Goal: Task Accomplishment & Management: Complete application form

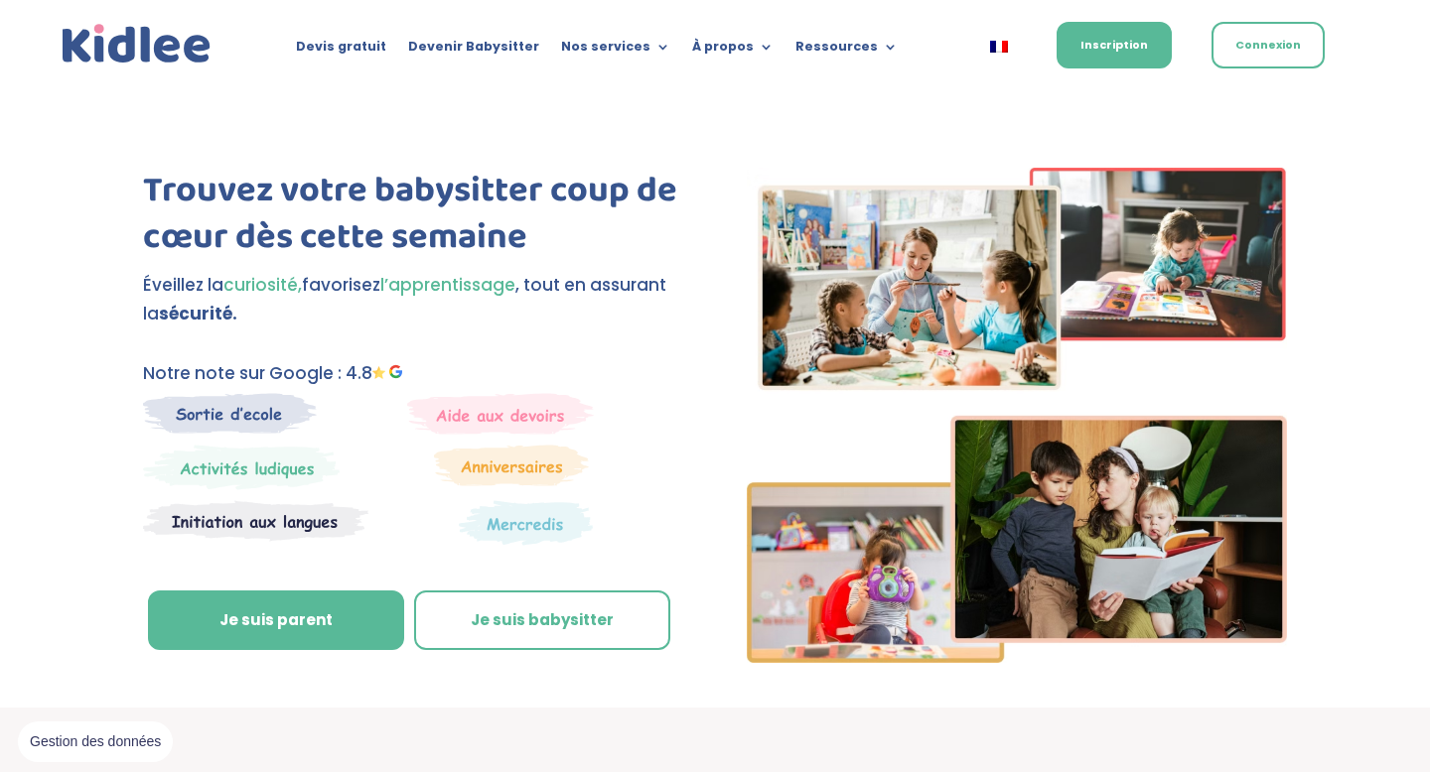
scroll to position [125, 0]
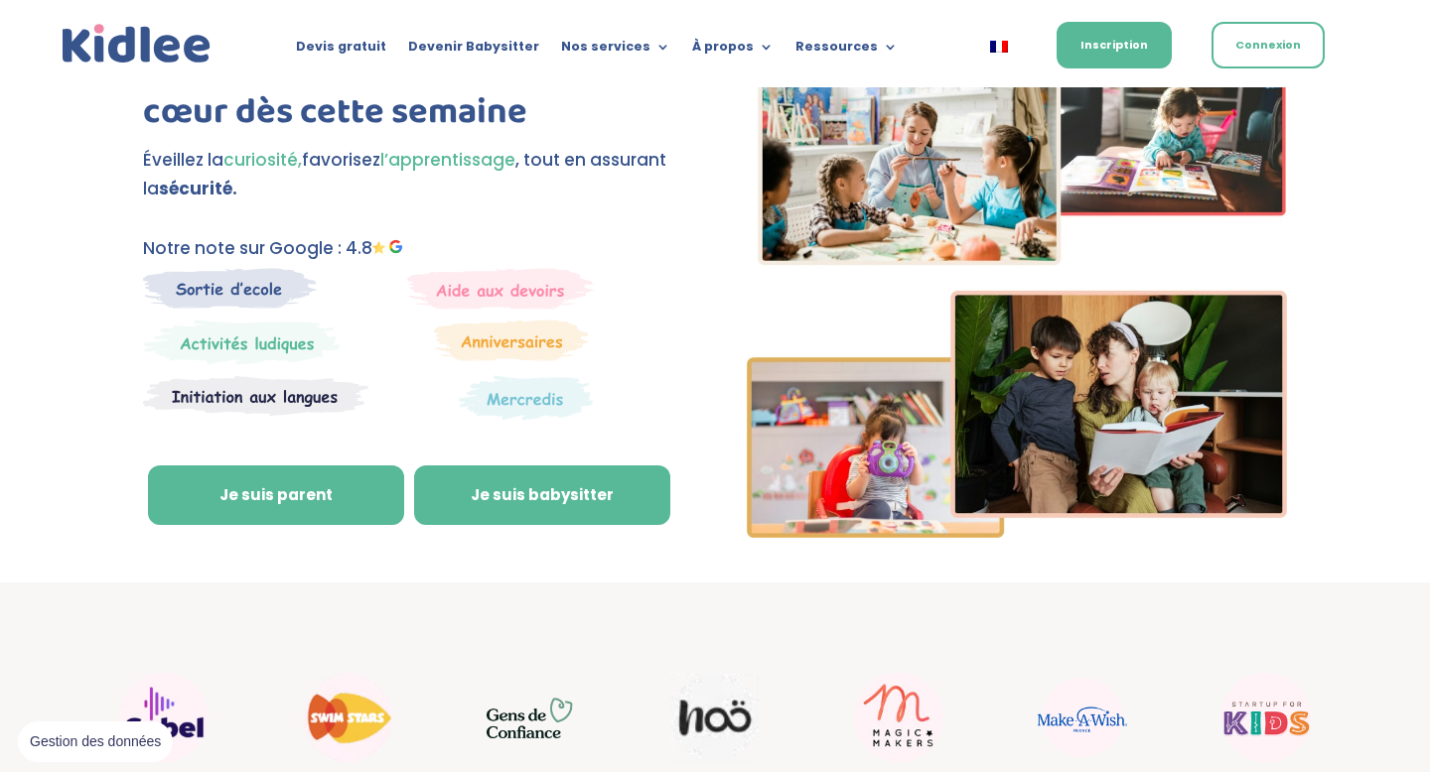
click at [520, 472] on link "Je suis babysitter" at bounding box center [542, 496] width 256 height 60
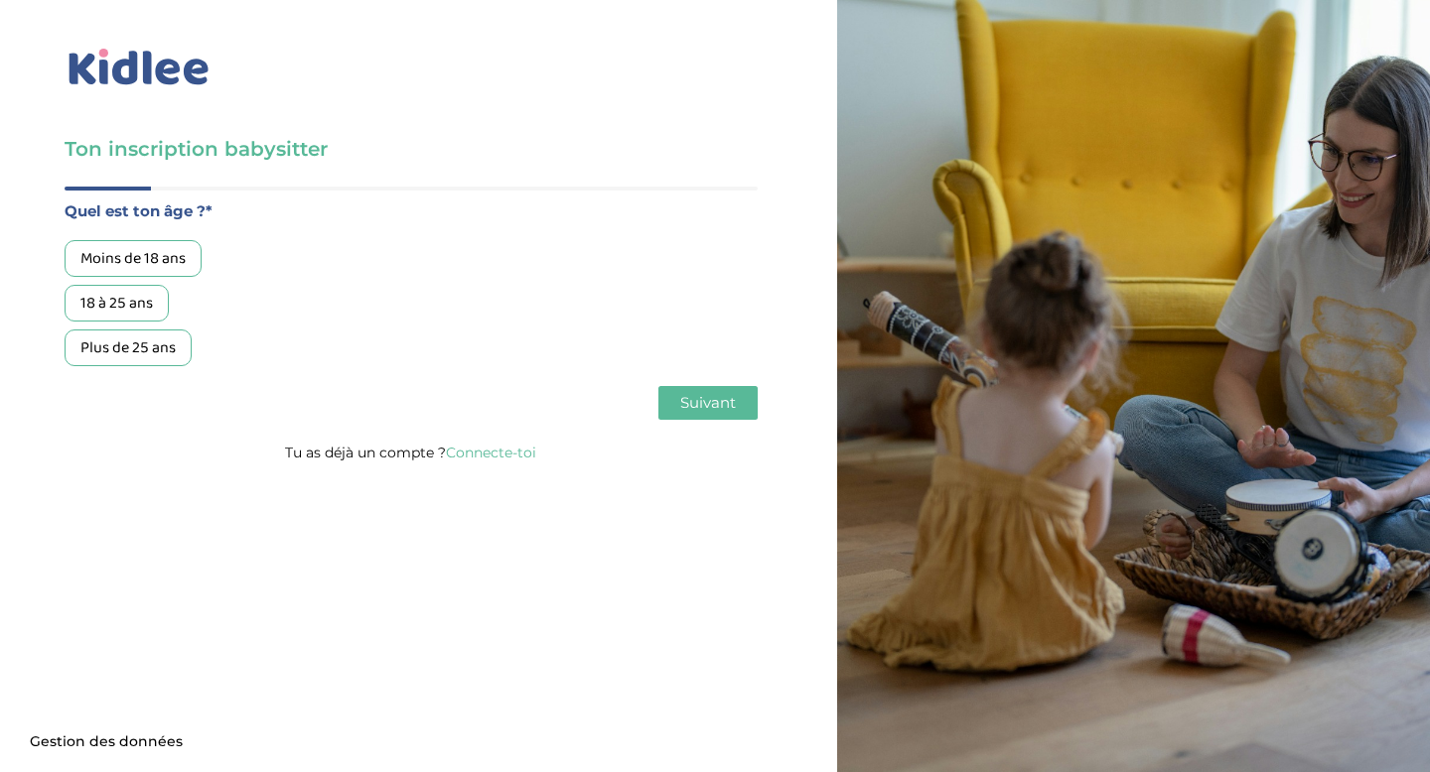
click at [131, 292] on div "18 à 25 ans" at bounding box center [117, 303] width 104 height 37
click at [688, 414] on button "Suivant" at bounding box center [707, 403] width 99 height 34
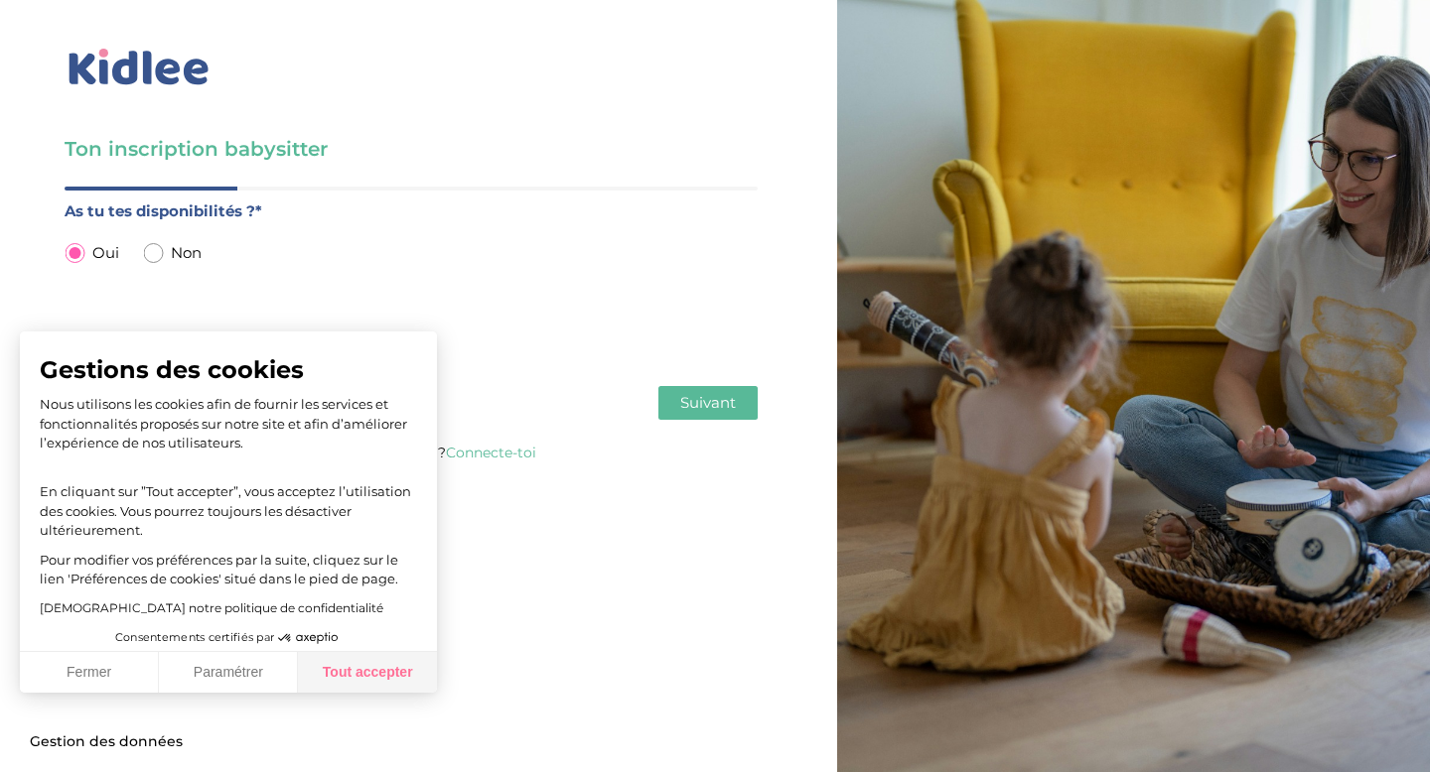
click at [364, 676] on button "Tout accepter" at bounding box center [367, 673] width 139 height 42
checkbox input "true"
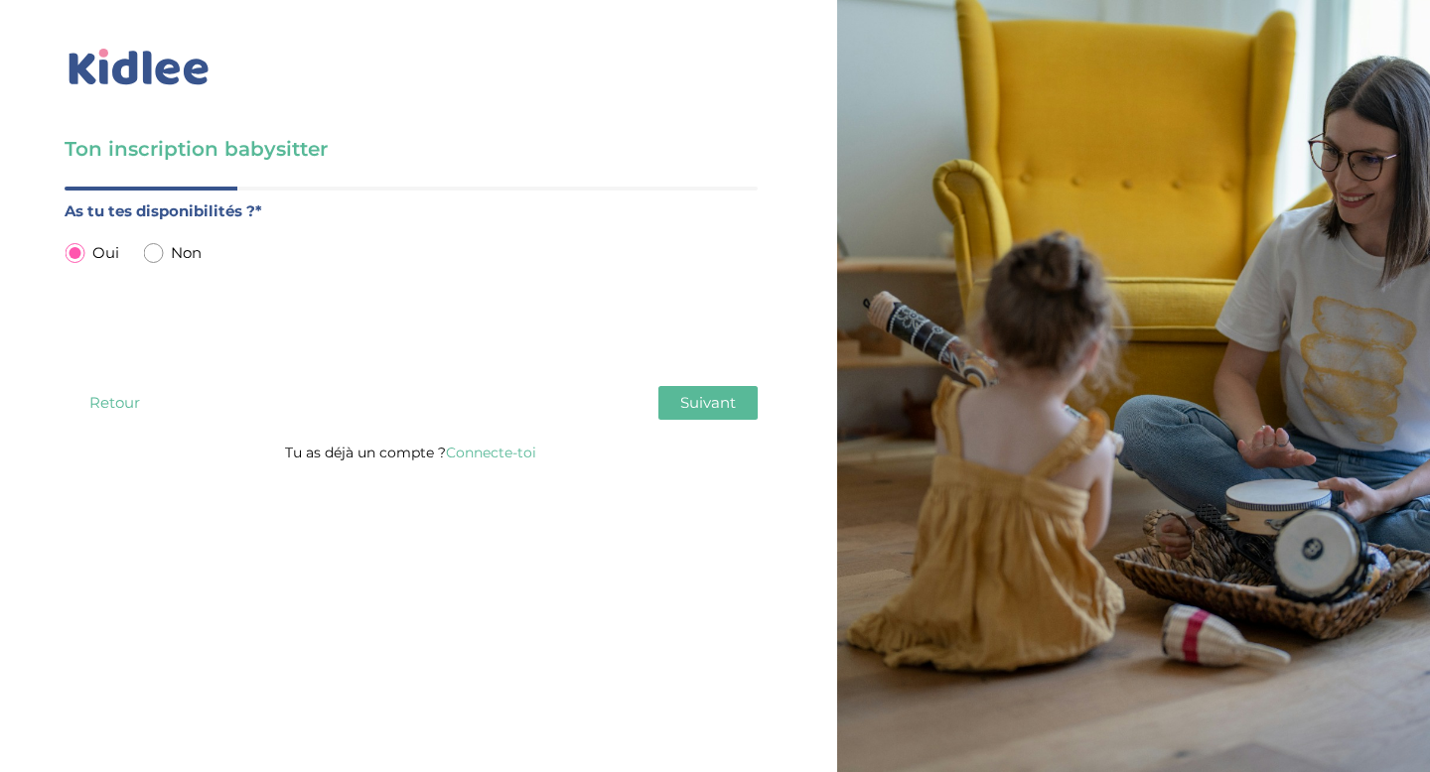
click at [148, 250] on input "radio" at bounding box center [153, 253] width 20 height 20
radio input "true"
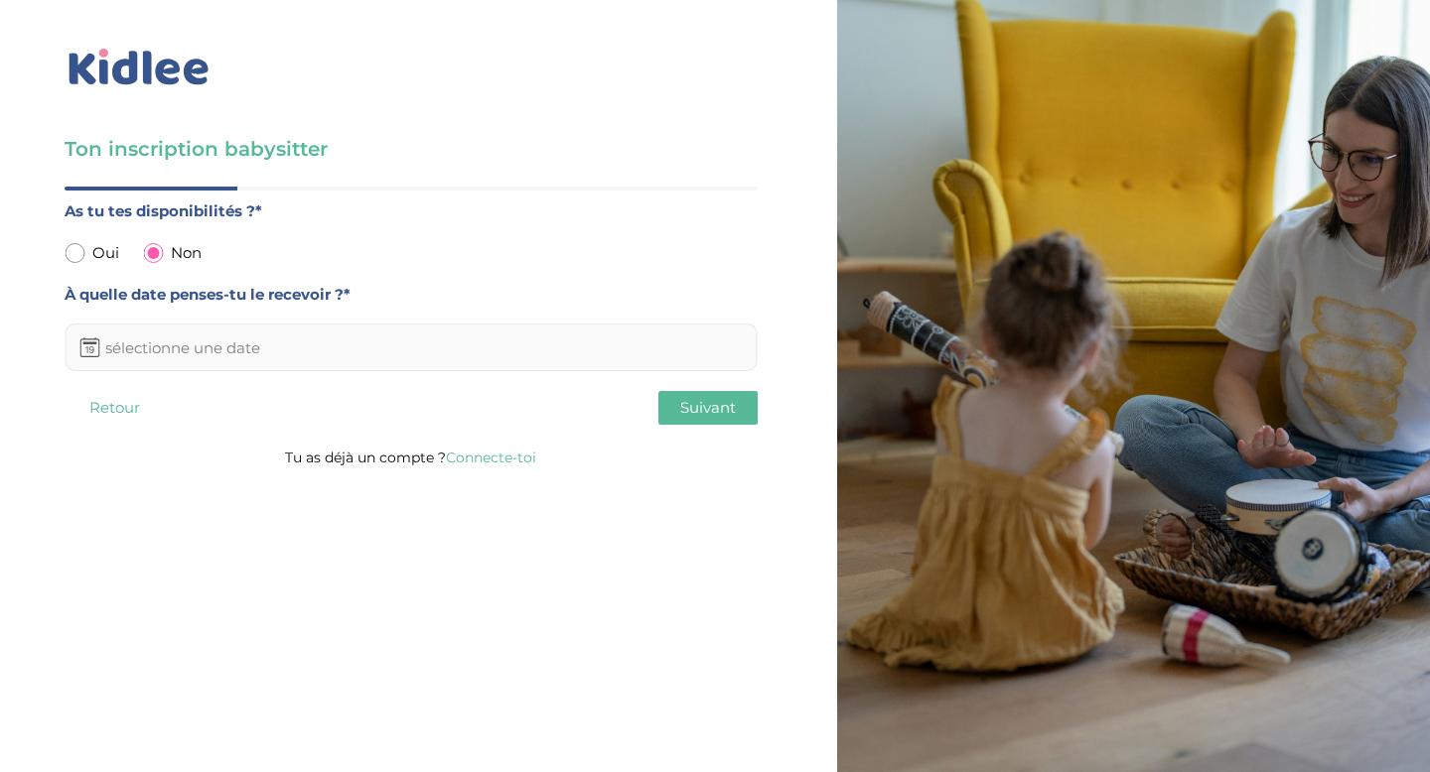
click at [73, 253] on input "radio" at bounding box center [75, 253] width 20 height 20
radio input "true"
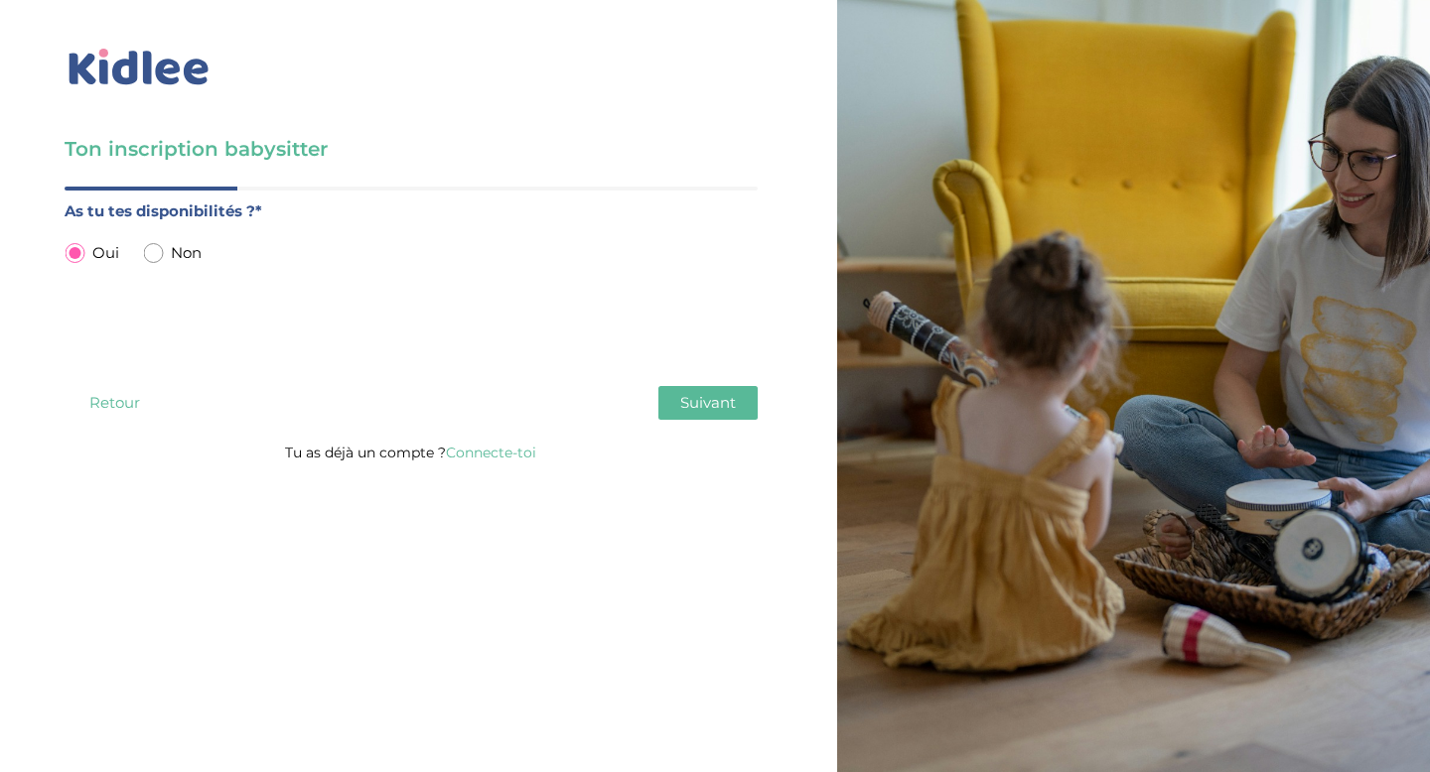
click at [690, 410] on span "Suivant" at bounding box center [708, 402] width 56 height 19
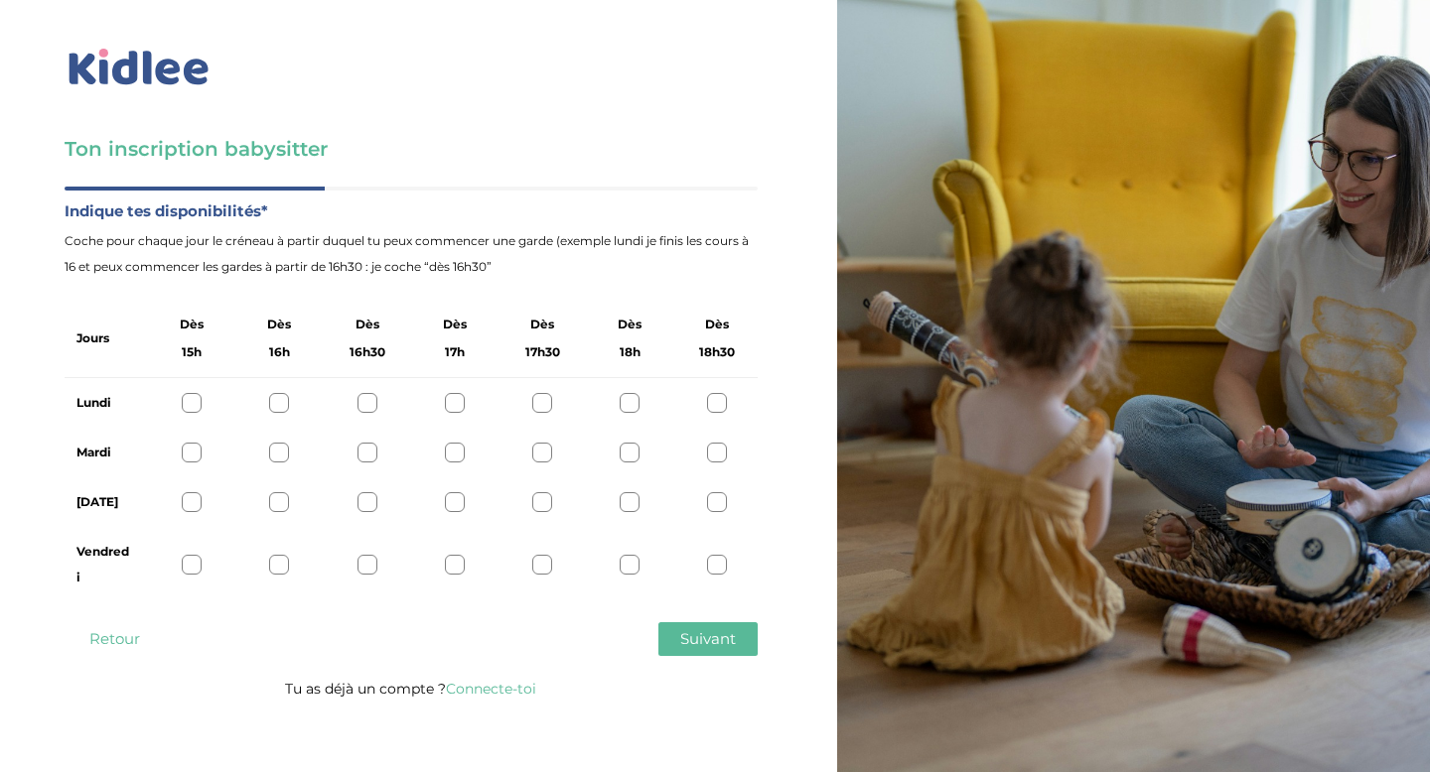
click at [121, 634] on button "Retour" at bounding box center [114, 639] width 99 height 34
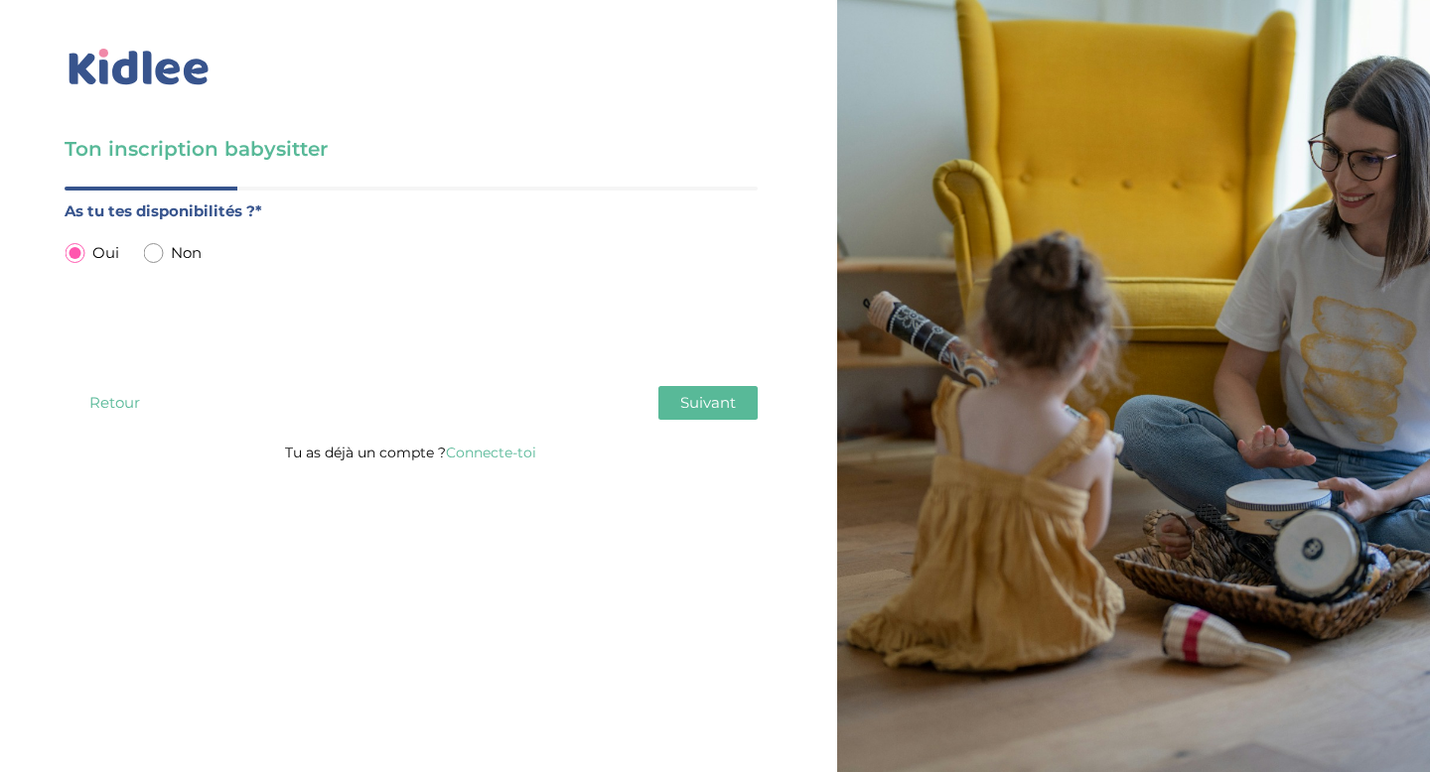
click at [155, 253] on input "radio" at bounding box center [153, 253] width 20 height 20
radio input "true"
radio input "false"
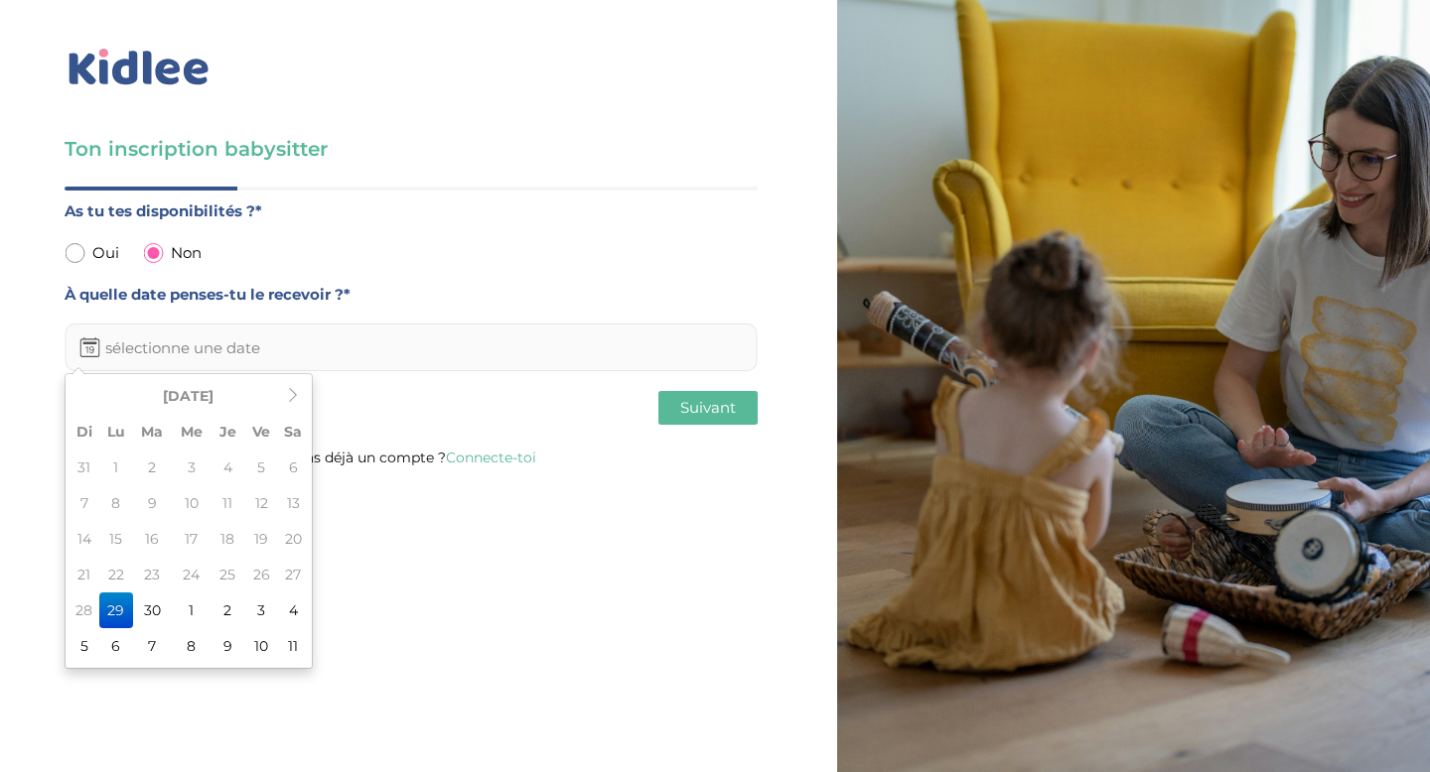
click at [191, 345] on input "text" at bounding box center [411, 348] width 693 height 48
click at [294, 401] on icon at bounding box center [293, 395] width 14 height 14
click at [113, 548] on td "13" at bounding box center [116, 539] width 34 height 36
type input "13-10-2025"
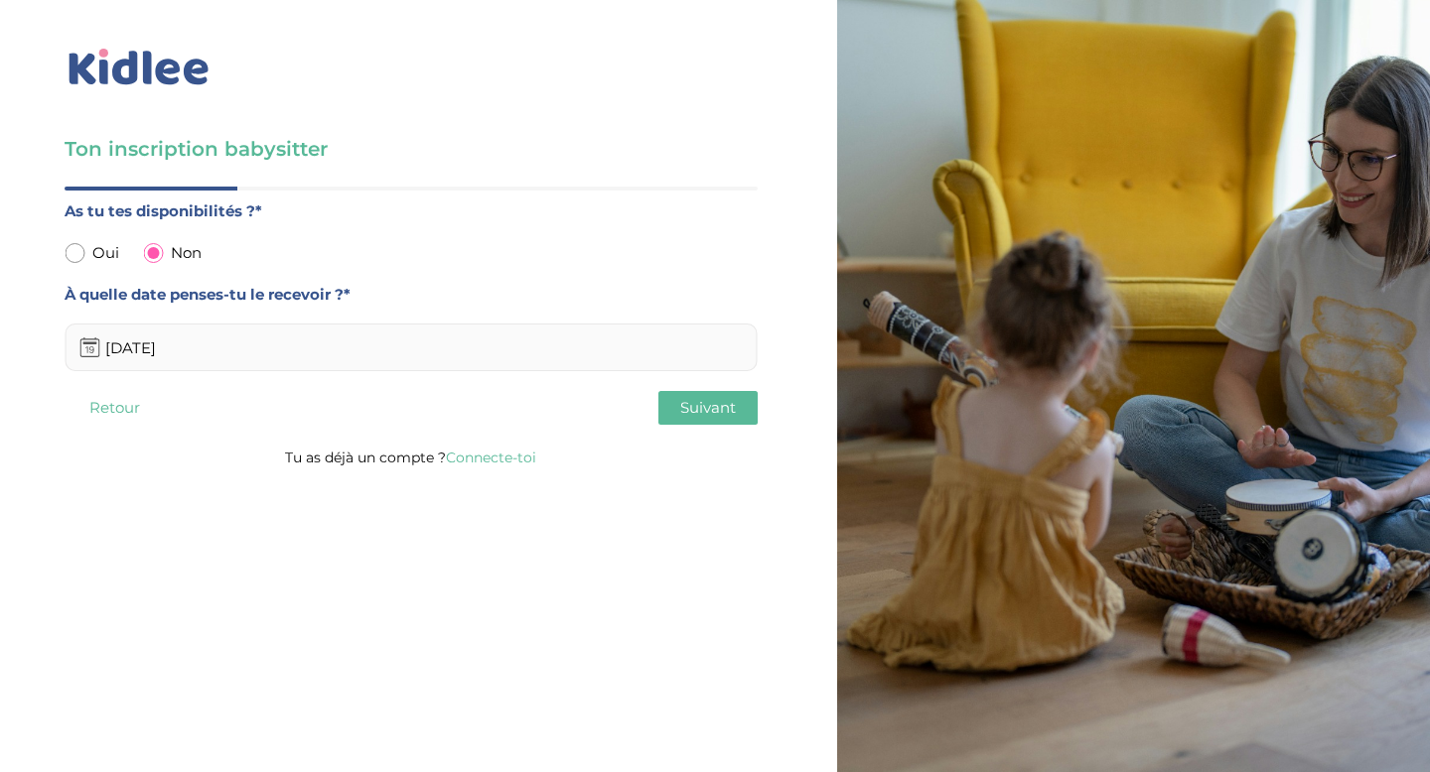
click at [740, 413] on button "Suivant" at bounding box center [707, 408] width 99 height 34
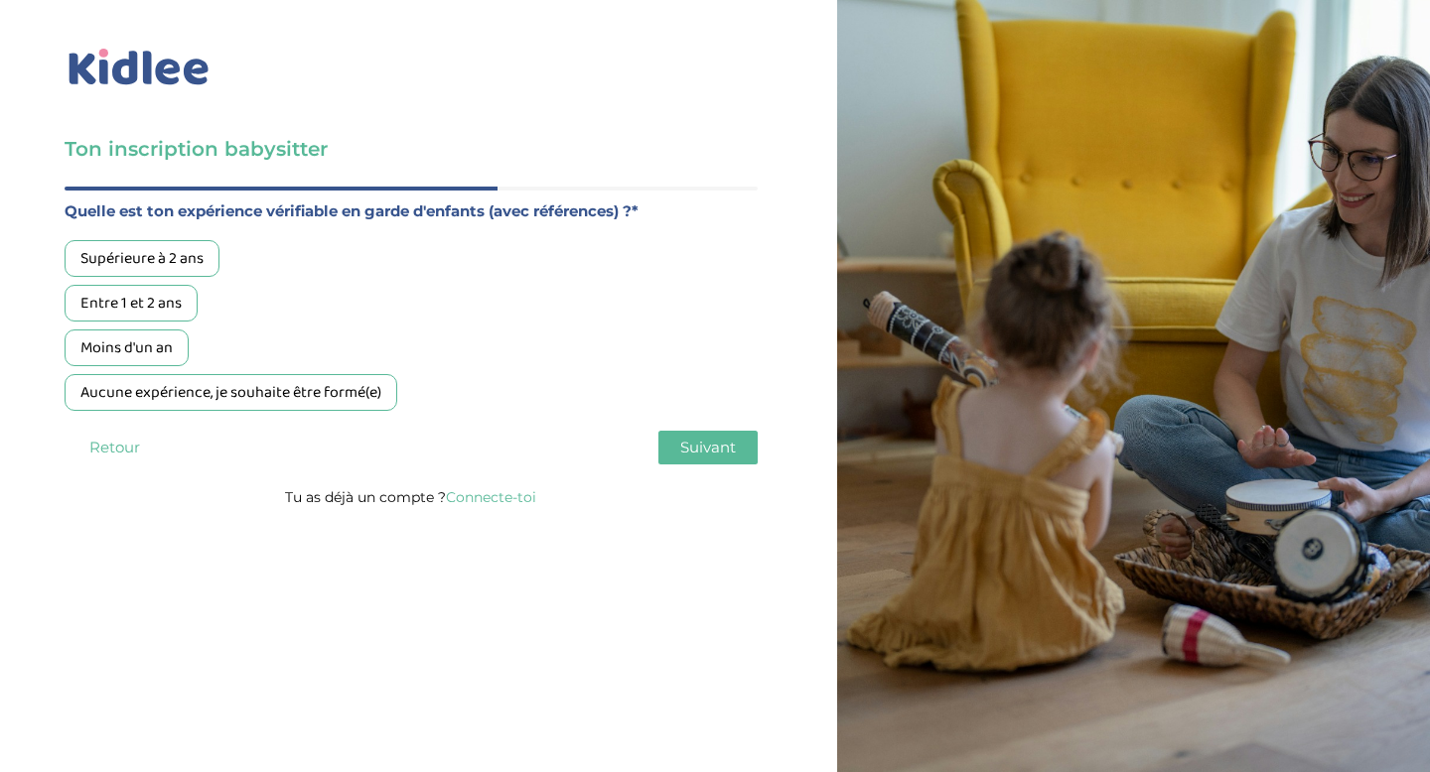
click at [158, 260] on div "Supérieure à 2 ans" at bounding box center [142, 258] width 155 height 37
click at [162, 293] on div "Entre 1 et 2 ans" at bounding box center [131, 303] width 133 height 37
click at [160, 350] on div "Moins d'un an" at bounding box center [127, 348] width 124 height 37
click at [164, 268] on div "Supérieure à 2 ans" at bounding box center [142, 258] width 155 height 37
click at [165, 338] on div "Moins d'un an" at bounding box center [127, 348] width 124 height 37
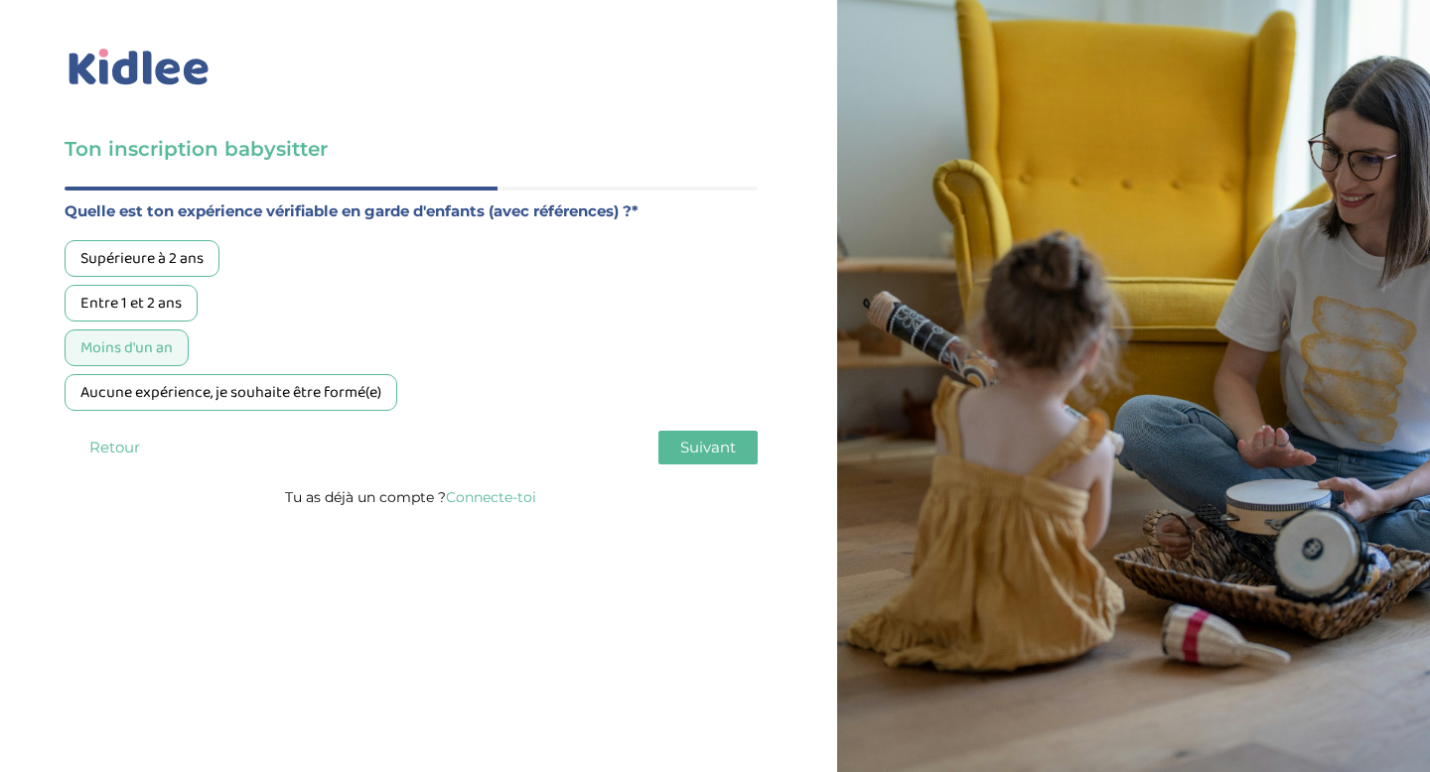
click at [172, 306] on div "Entre 1 et 2 ans" at bounding box center [131, 303] width 133 height 37
click at [184, 243] on div "Supérieure à 2 ans" at bounding box center [142, 258] width 155 height 37
click at [157, 341] on div "Moins d'un an" at bounding box center [127, 348] width 124 height 37
click at [155, 312] on div "Entre 1 et 2 ans" at bounding box center [131, 303] width 133 height 37
click at [754, 447] on button "Suivant" at bounding box center [707, 448] width 99 height 34
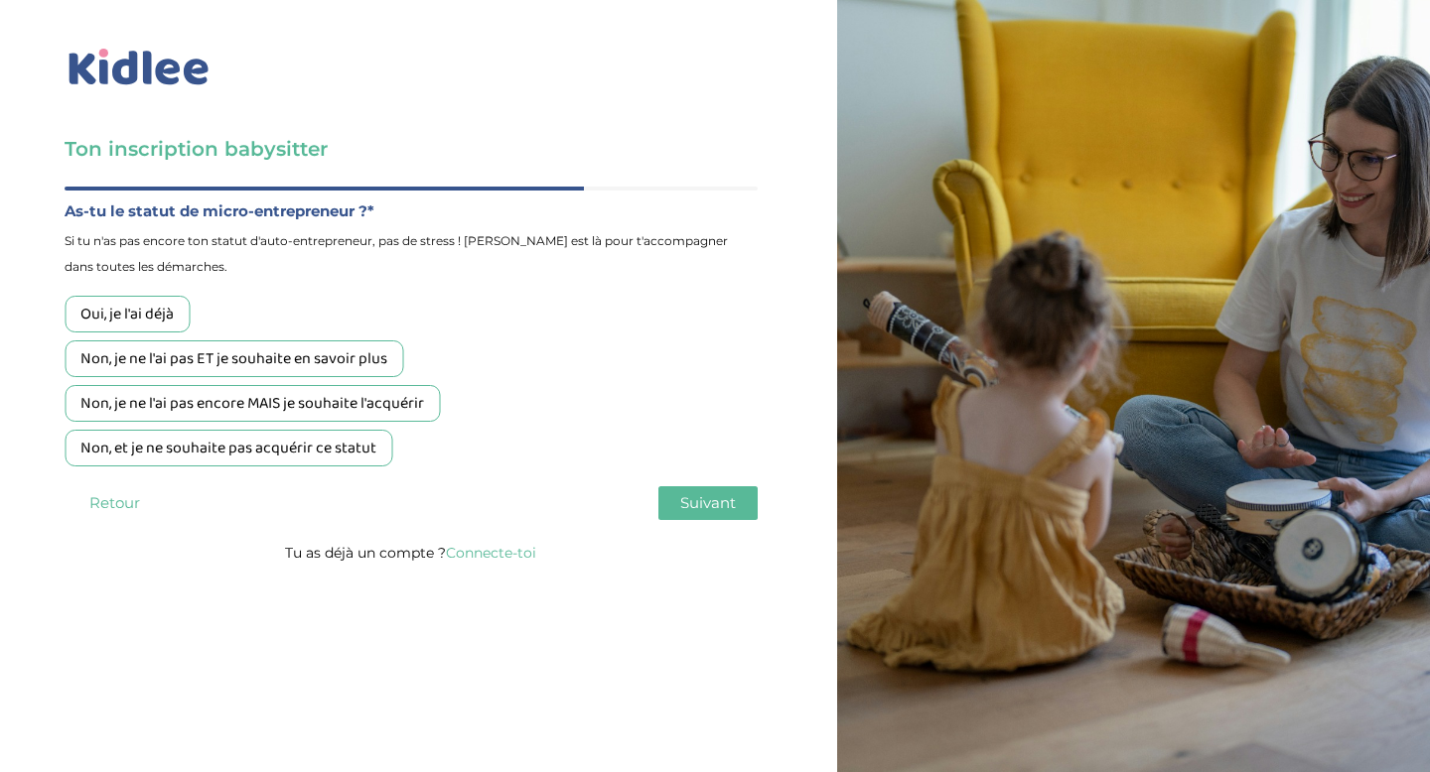
click at [303, 443] on div "Non, et je ne souhaite pas acquérir ce statut" at bounding box center [229, 448] width 328 height 37
click at [711, 505] on span "Suivant" at bounding box center [708, 502] width 56 height 19
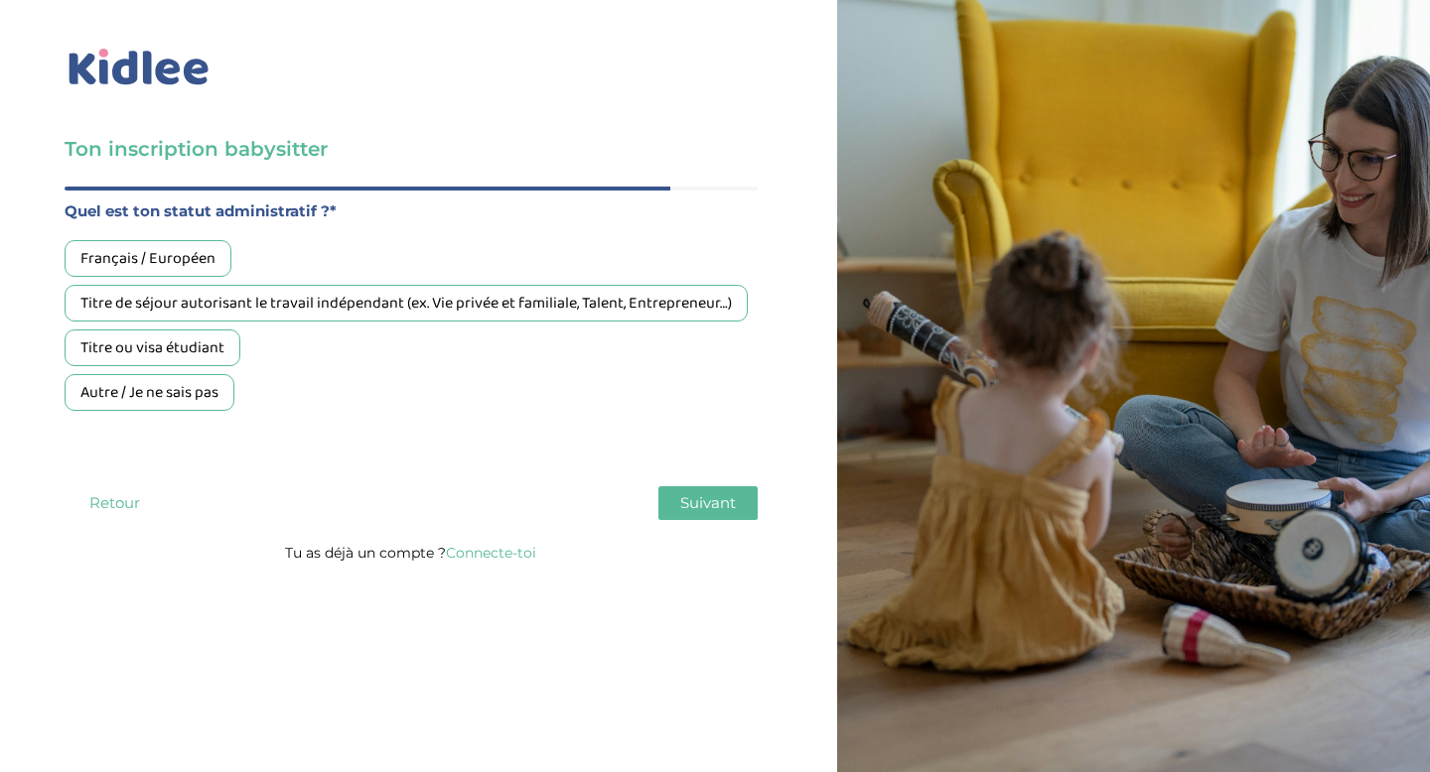
click at [191, 255] on div "Français / Européen" at bounding box center [148, 258] width 167 height 37
click at [676, 510] on button "Suivant" at bounding box center [707, 503] width 99 height 34
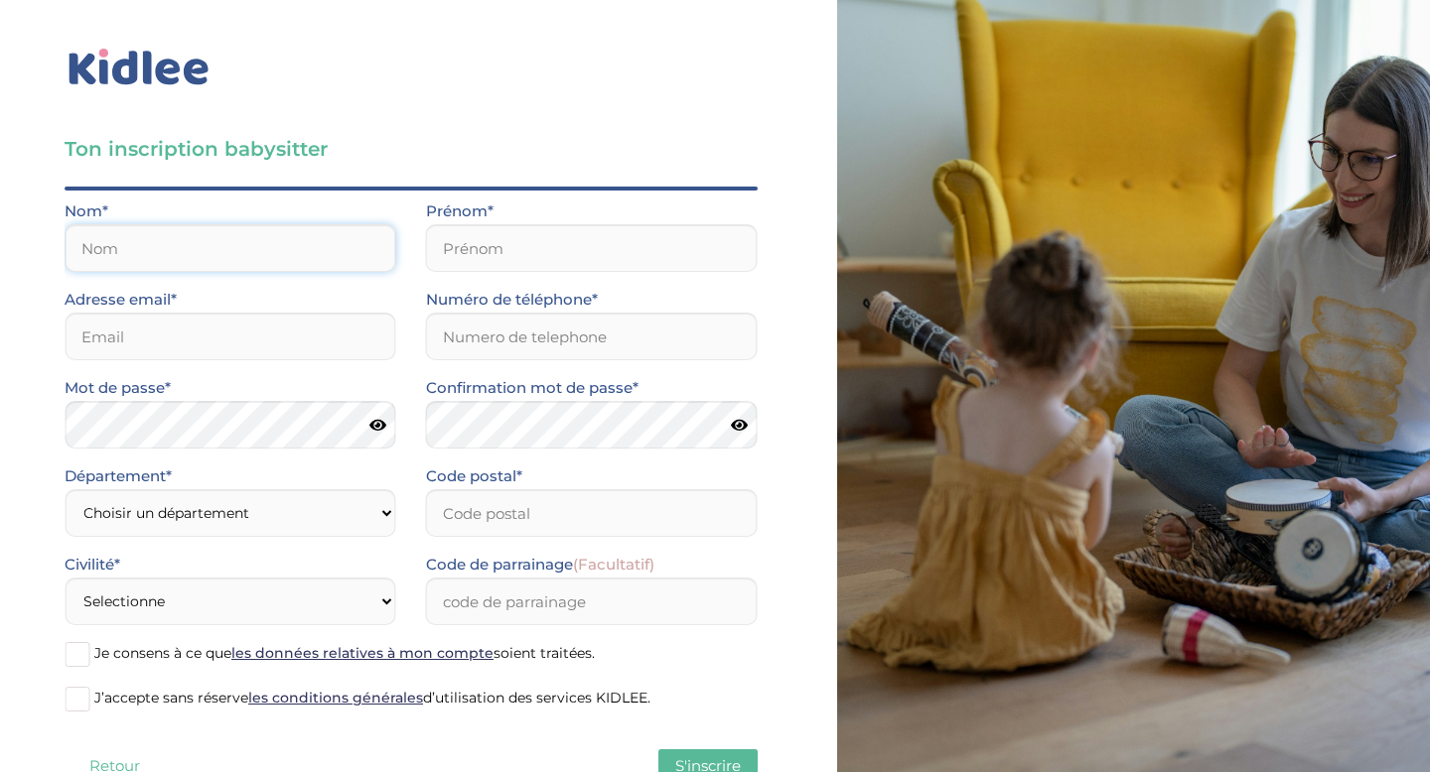
click at [295, 247] on input "text" at bounding box center [231, 248] width 332 height 48
type input "Ciron"
type input "Clémence"
type input "ciron.clemence@gmail.com"
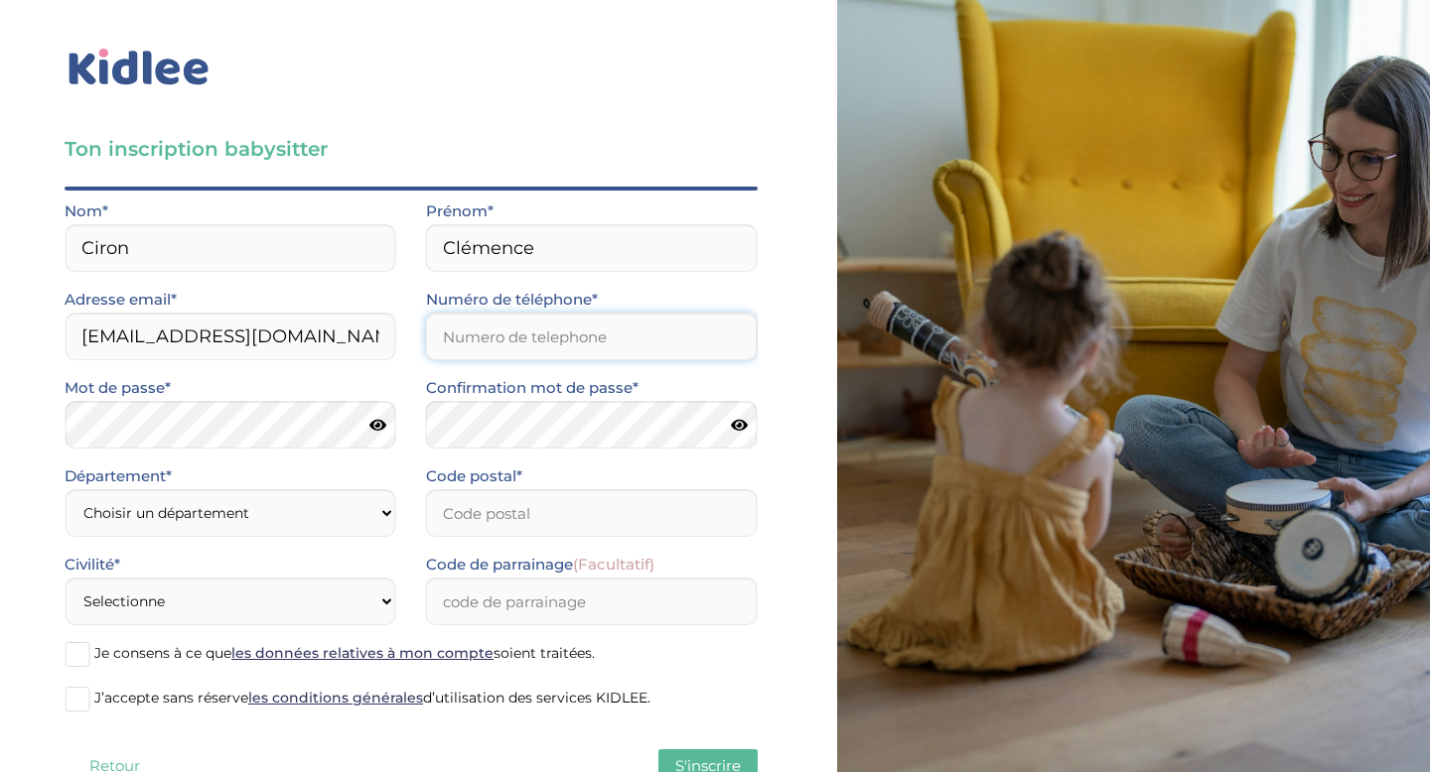
type input "0628229586"
type input "44110"
click at [379, 429] on icon at bounding box center [377, 425] width 17 height 15
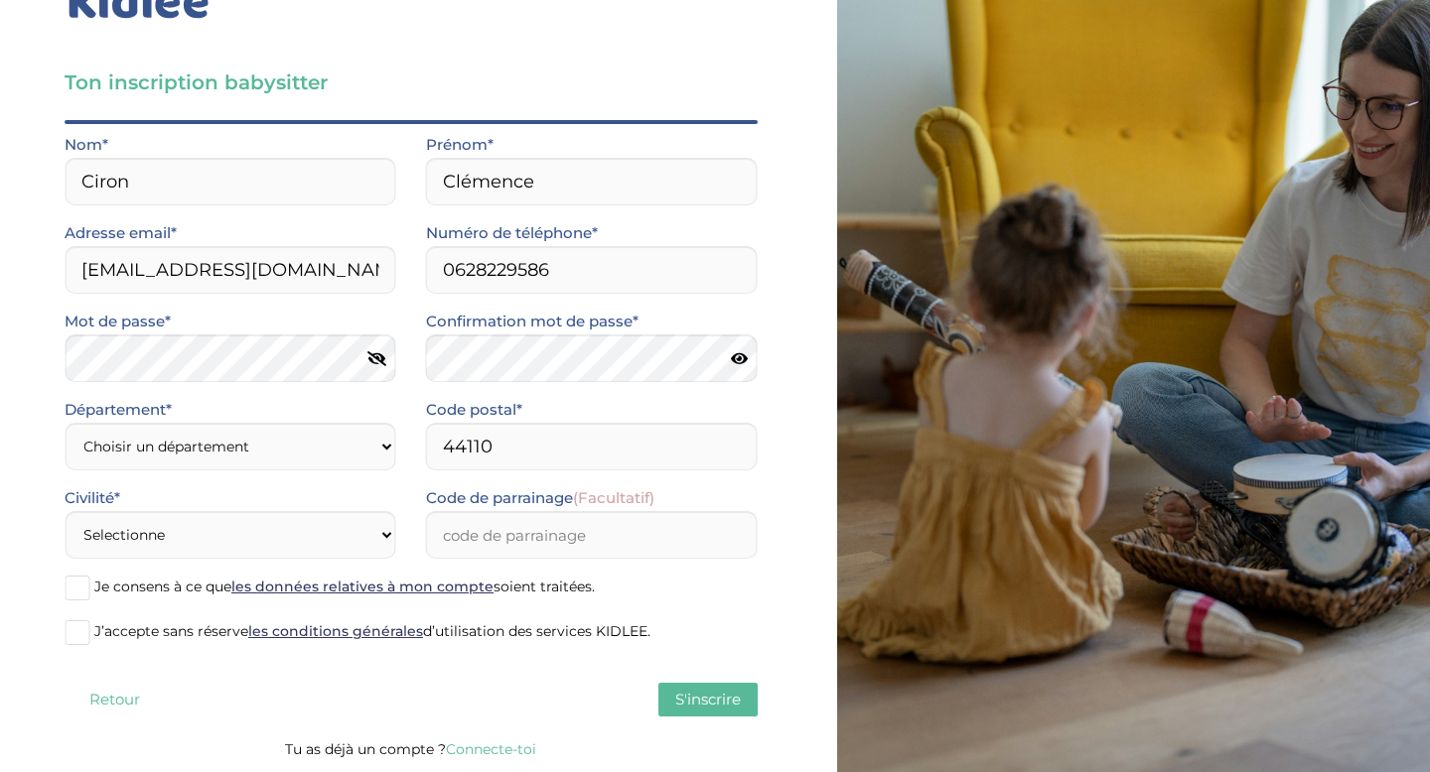
scroll to position [65, 0]
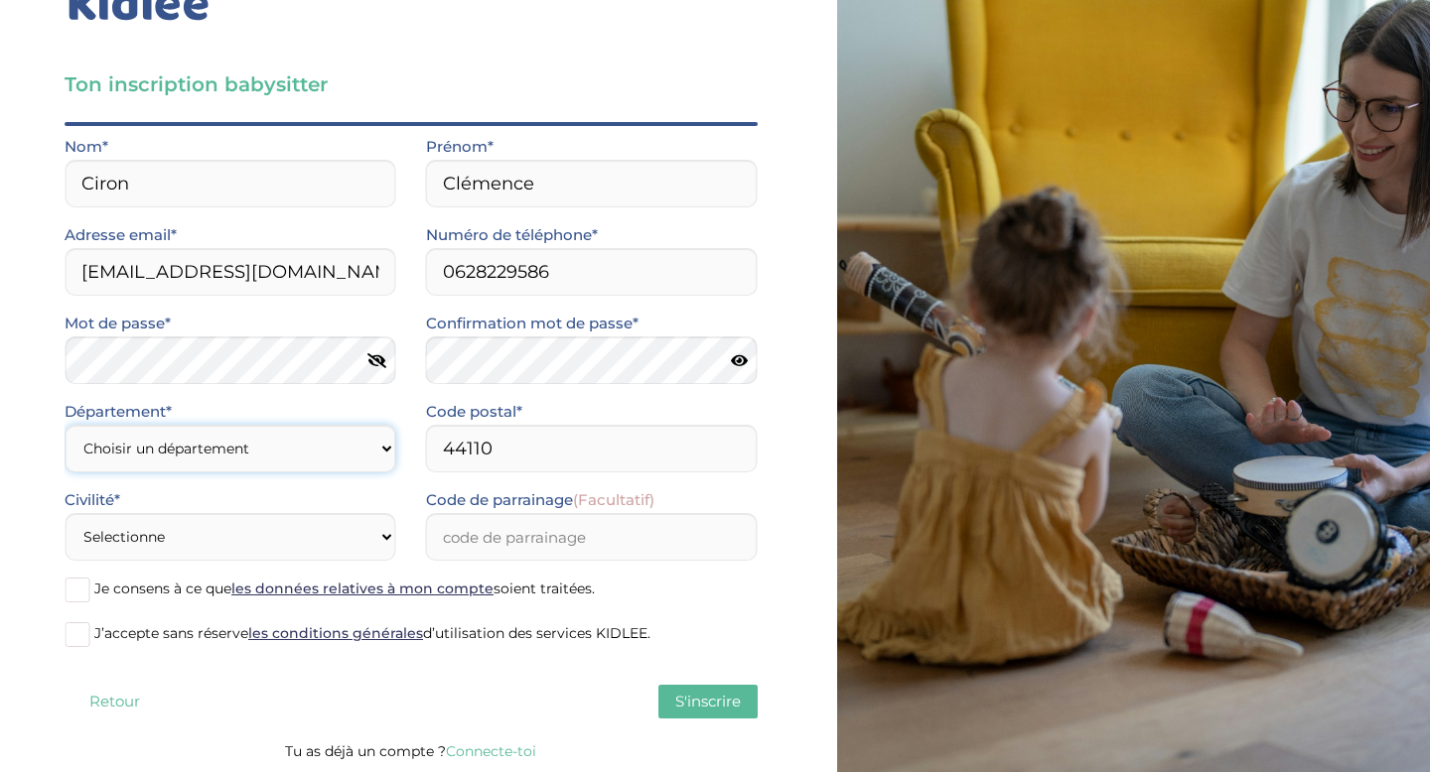
click at [182, 458] on select "Choisir un département Paris (75) Hauts-de-Seine (92) Yvelines (78) Val-de-Marn…" at bounding box center [231, 449] width 332 height 48
select select "75"
click at [65, 425] on select "Choisir un département Paris (75) Hauts-de-Seine (92) Yvelines (78) Val-de-Marn…" at bounding box center [231, 449] width 332 height 48
click at [149, 539] on select "Selectionne Mr Mme" at bounding box center [231, 537] width 332 height 48
select select "1"
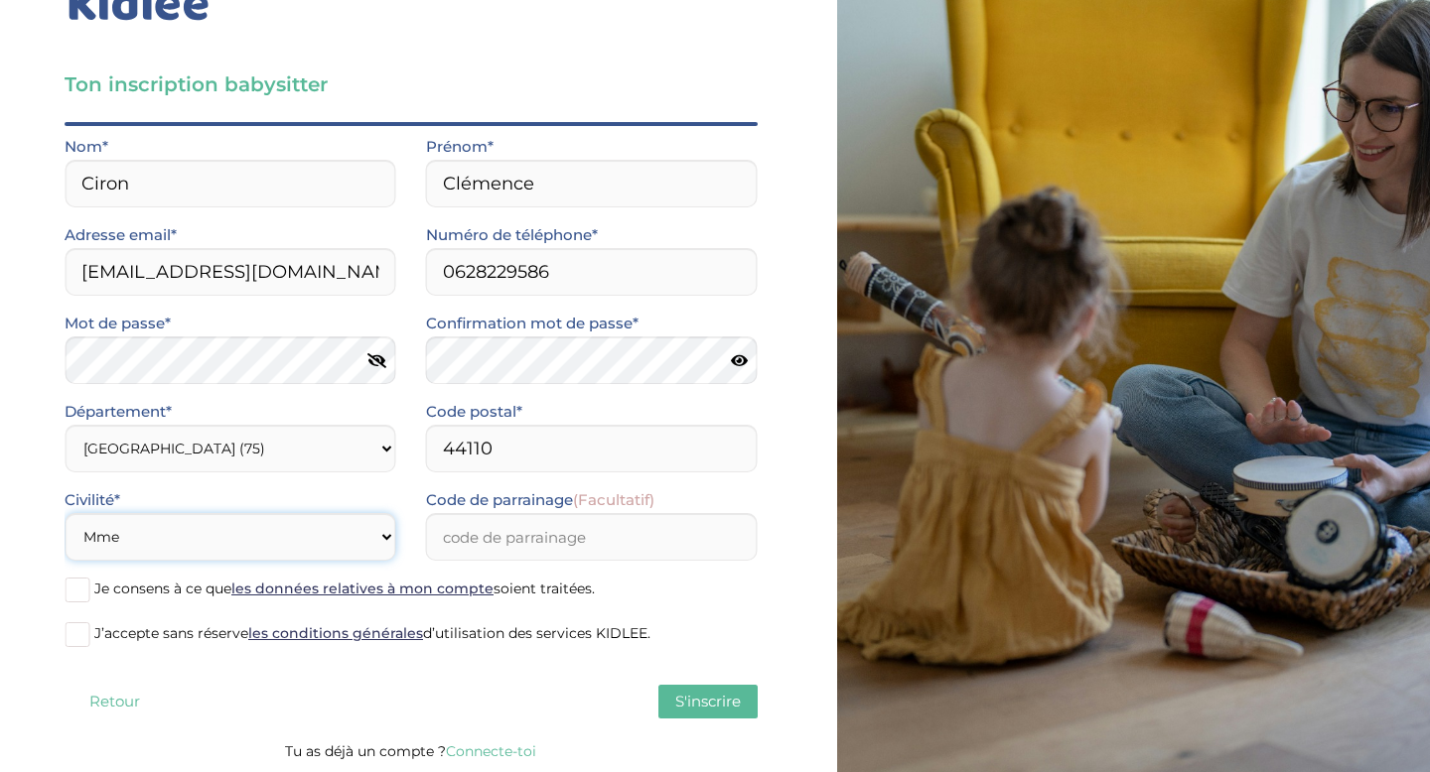
click at [65, 513] on select "Selectionne Mr Mme" at bounding box center [231, 537] width 332 height 48
click at [741, 353] on icon at bounding box center [739, 360] width 17 height 15
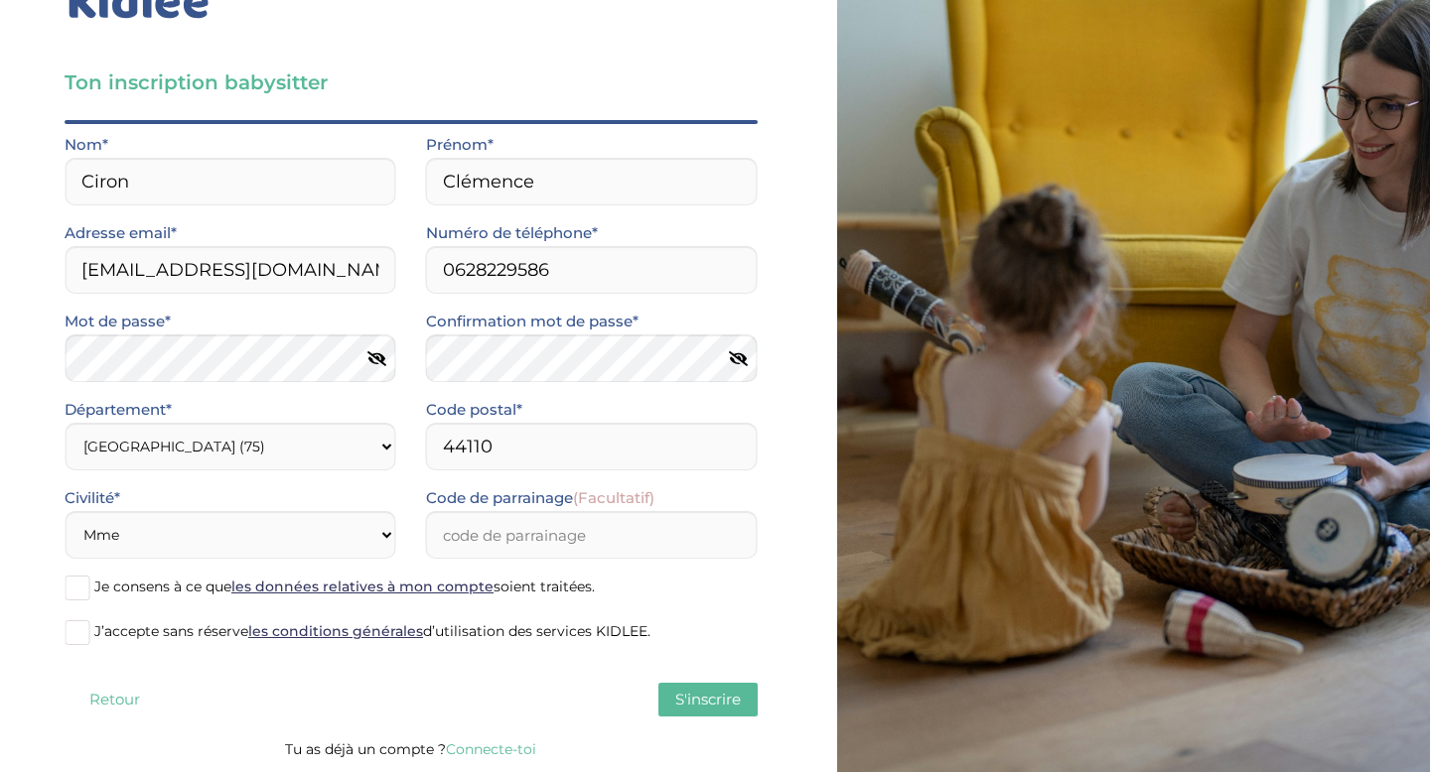
click at [676, 700] on span "S'inscrire" at bounding box center [708, 699] width 66 height 19
click at [77, 638] on span at bounding box center [77, 632] width 25 height 25
click at [0, 0] on input "J’accepte sans réserve les conditions générales d’utilisation des services KIDL…" at bounding box center [0, 0] width 0 height 0
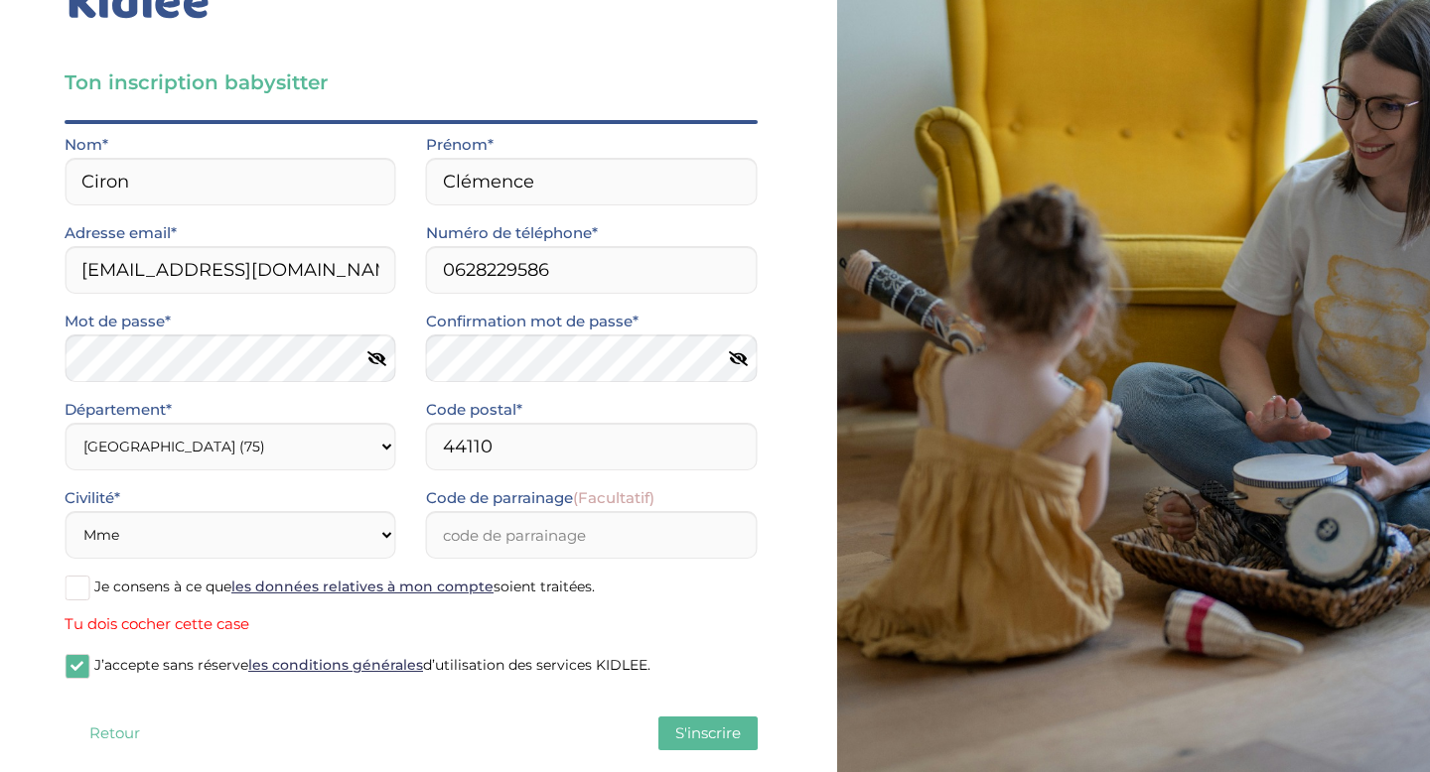
click at [79, 584] on span at bounding box center [77, 588] width 25 height 25
click at [0, 0] on input "Je consens à ce que les données relatives à mon compte soient traitées." at bounding box center [0, 0] width 0 height 0
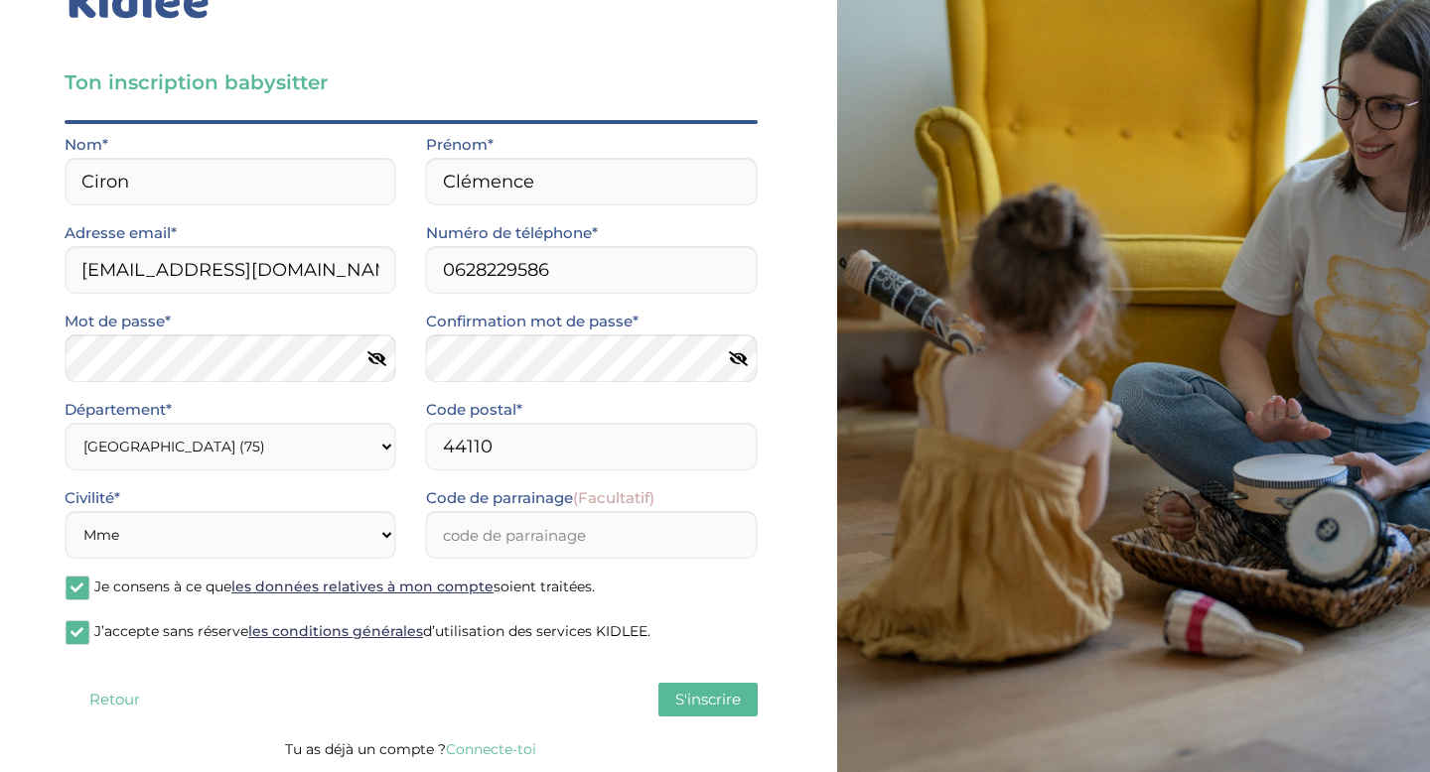
click at [697, 696] on span "S'inscrire" at bounding box center [708, 699] width 66 height 19
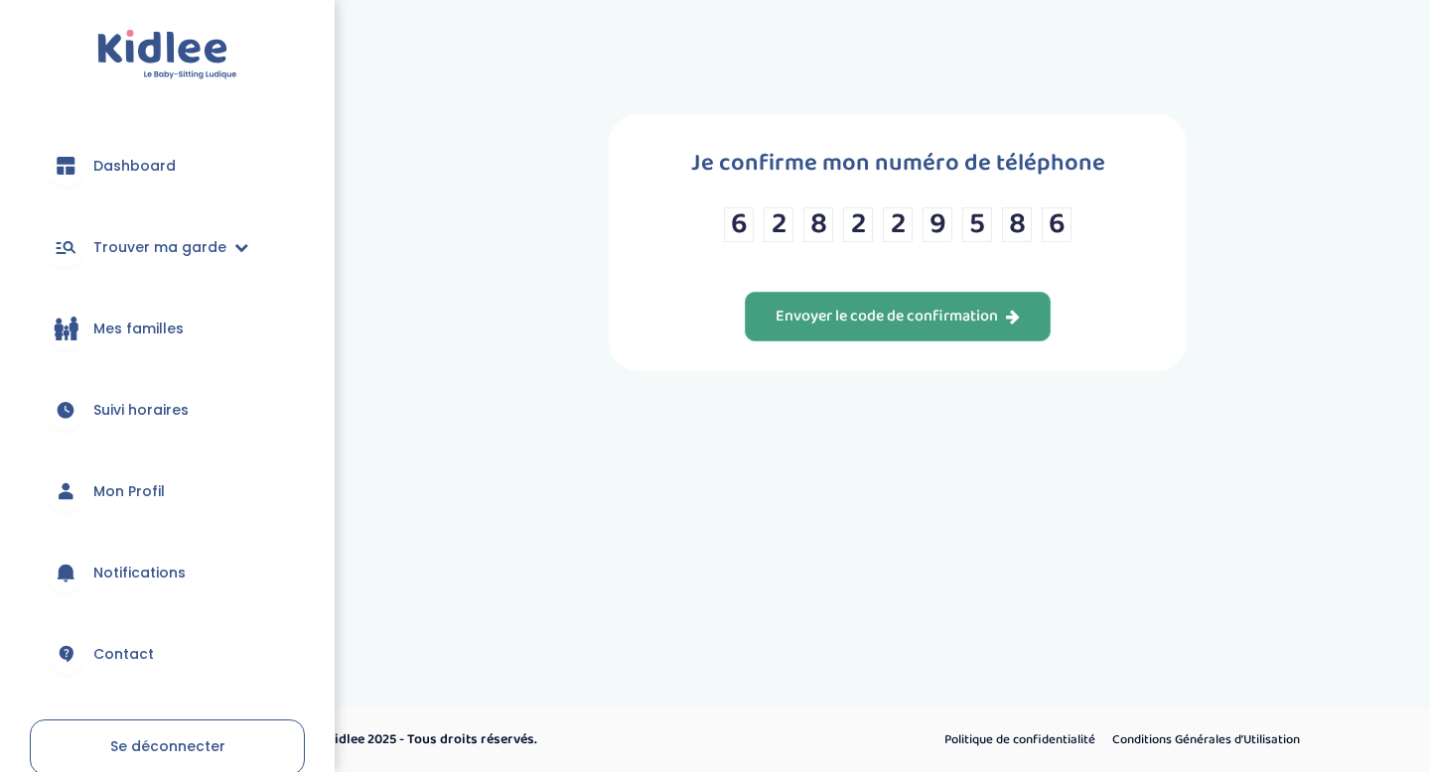
click at [928, 320] on div "Envoyer le code de confirmation" at bounding box center [897, 317] width 244 height 23
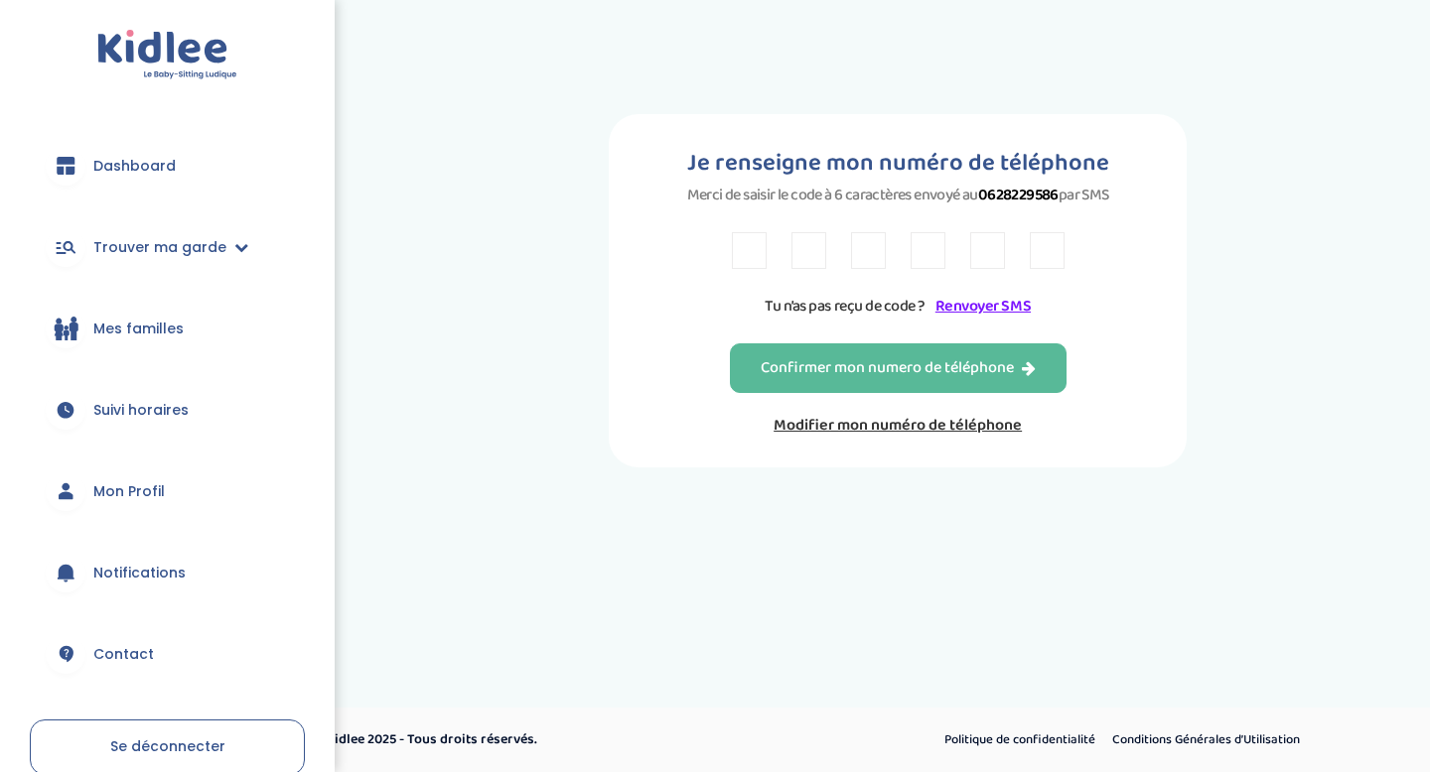
click at [757, 248] on input "text" at bounding box center [749, 250] width 35 height 37
type input "Z"
type input "B"
type input "8"
type input "R"
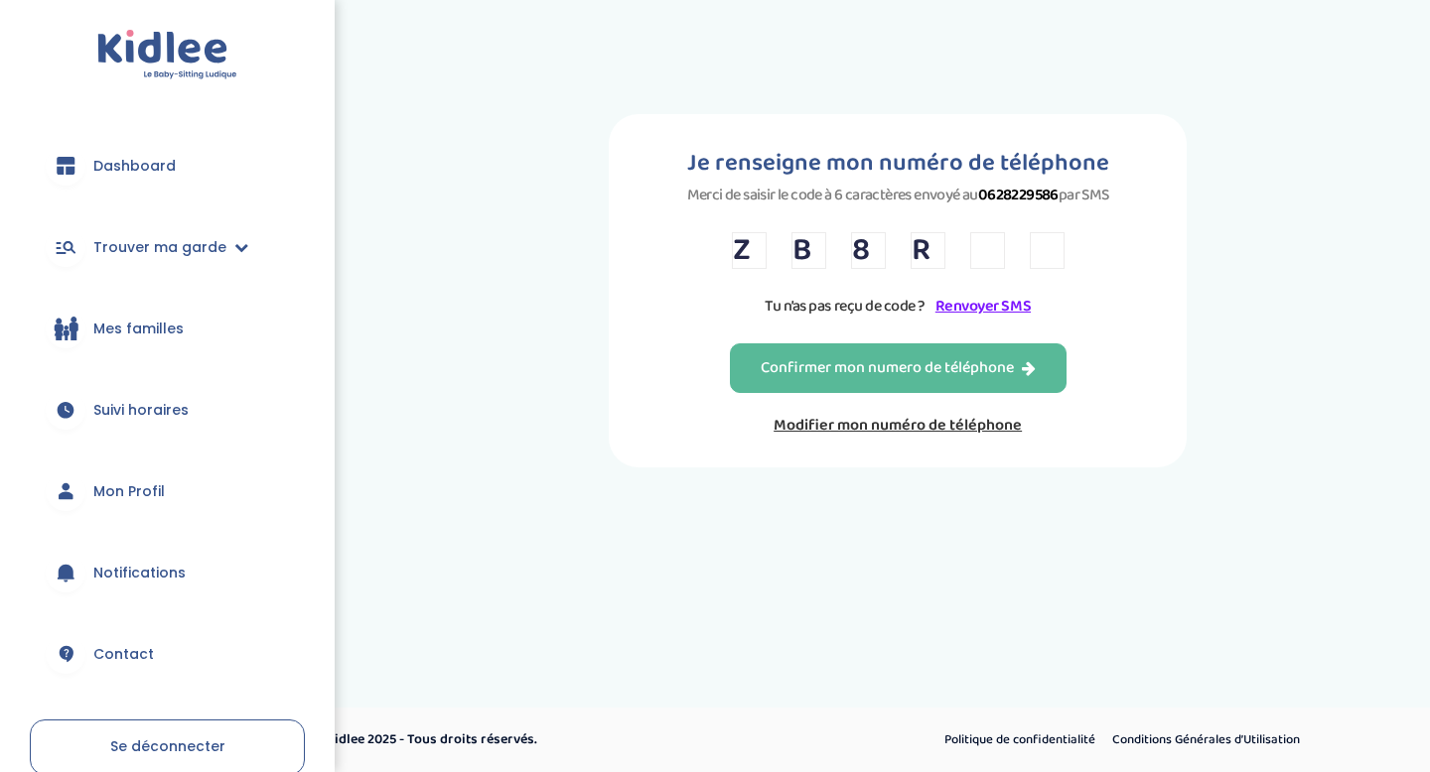
type input "F"
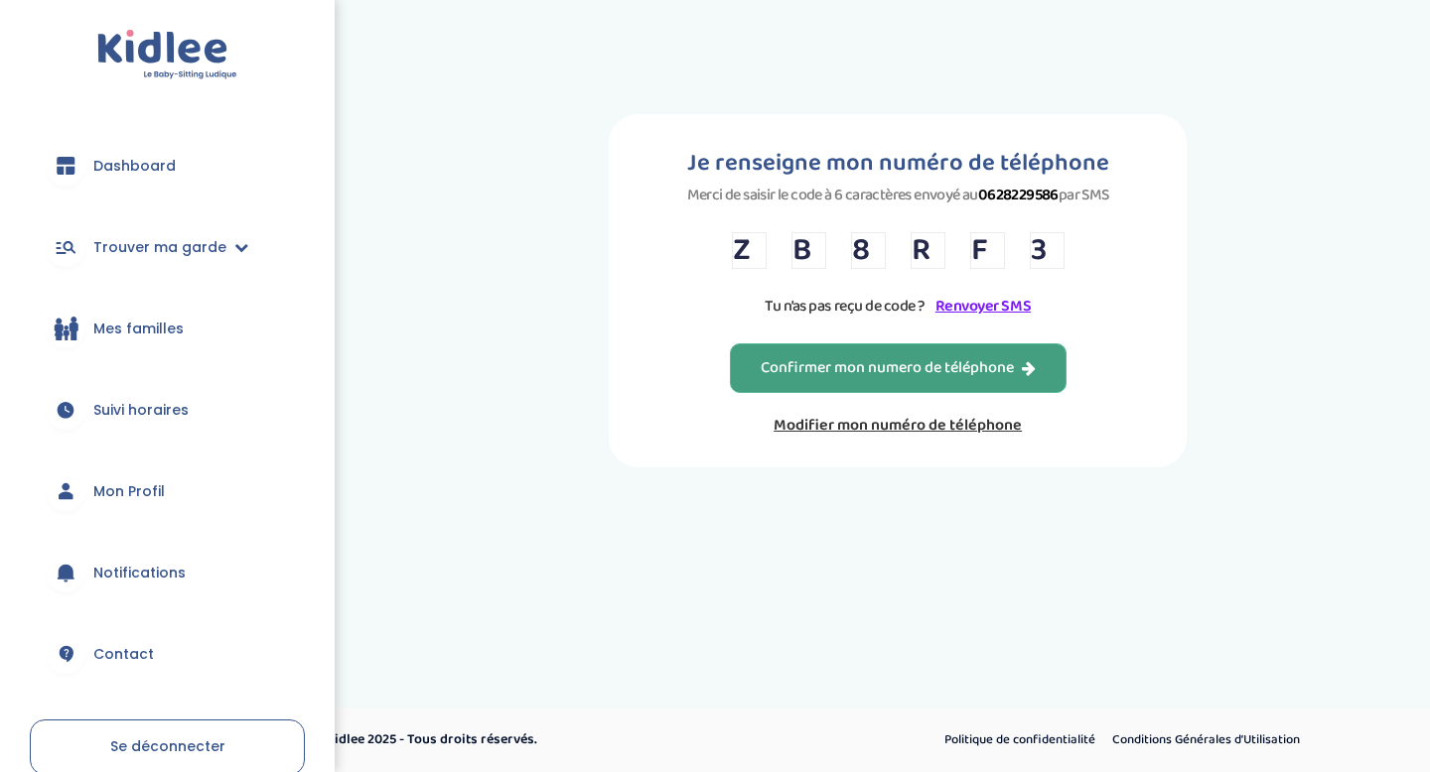
type input "3"
click at [818, 358] on div "Confirmer mon numero de téléphone" at bounding box center [897, 368] width 275 height 23
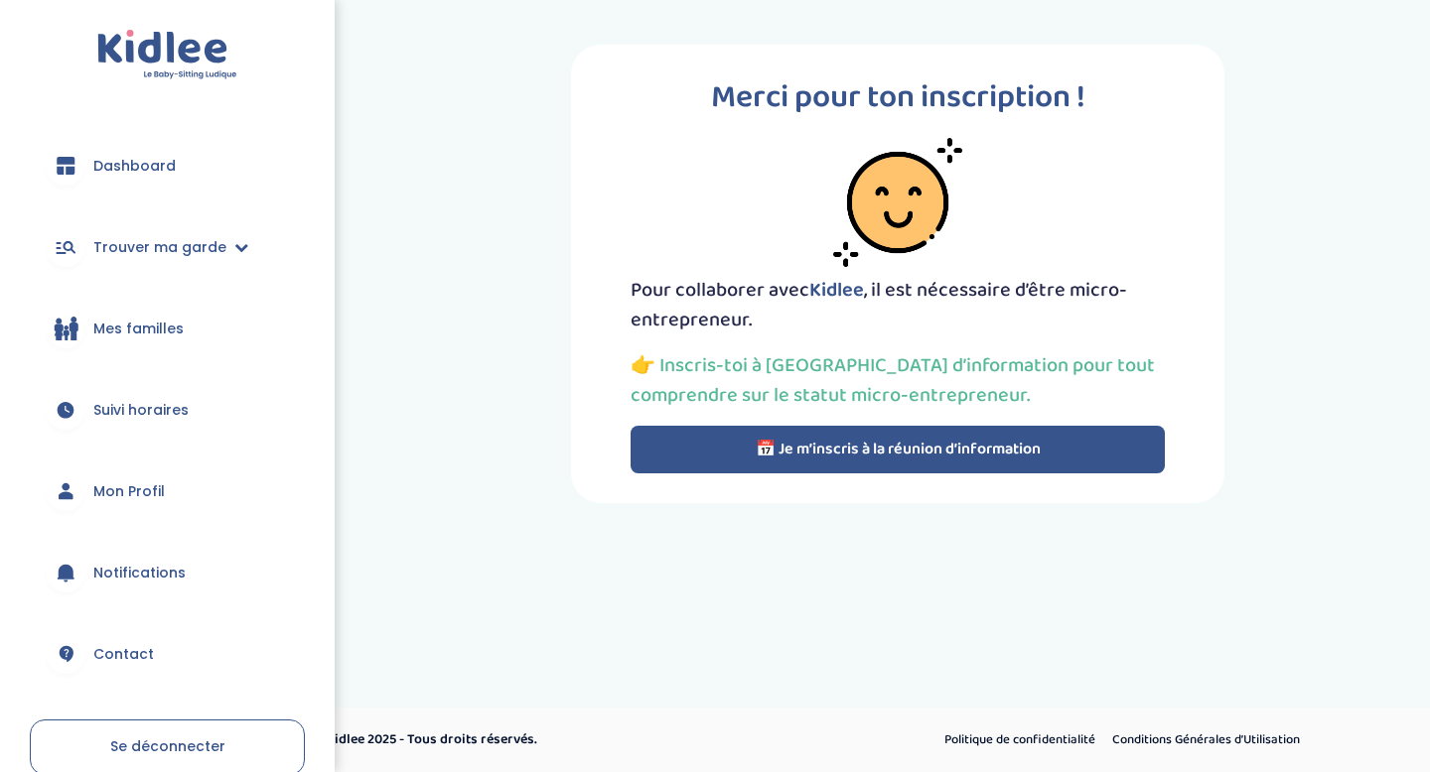
click at [152, 63] on img at bounding box center [167, 55] width 140 height 51
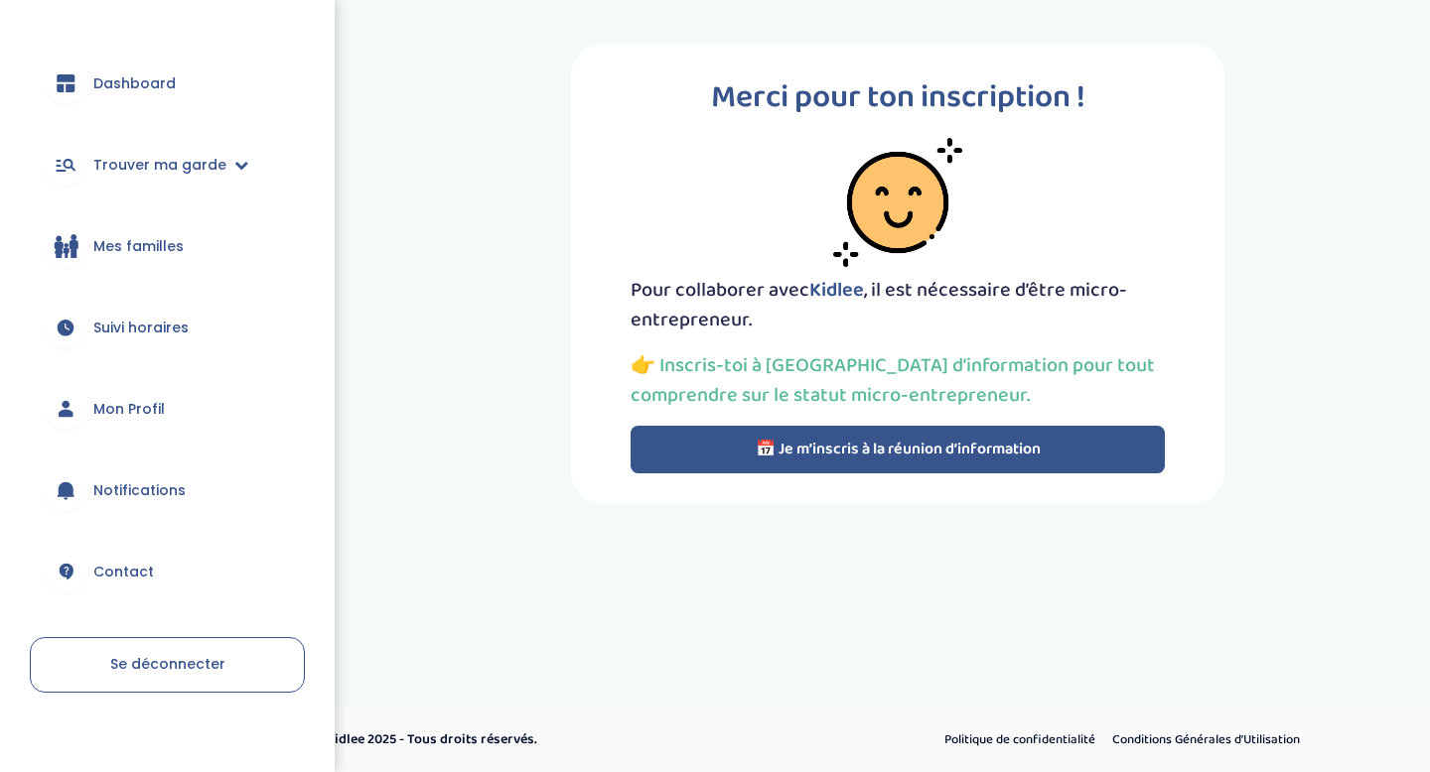
scroll to position [102, 0]
